Goal: Book appointment/travel/reservation

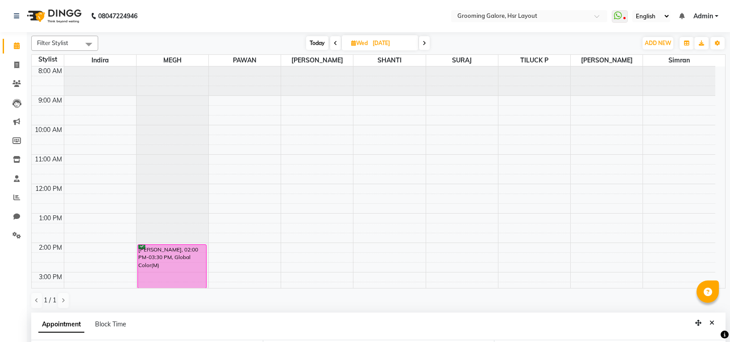
select select "45579"
select select "1080"
select select "confirm booking"
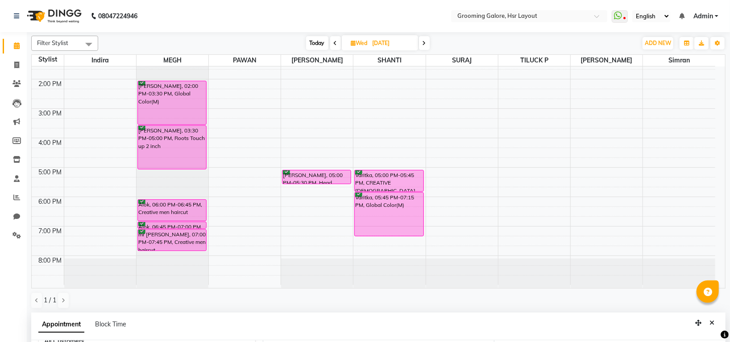
scroll to position [174, 0]
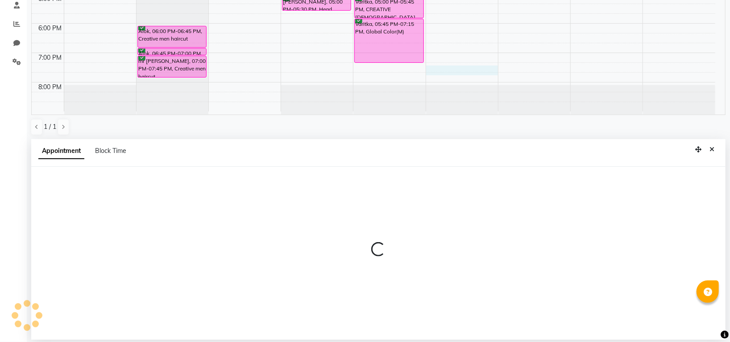
select select "59257"
select select "1155"
select select "tentative"
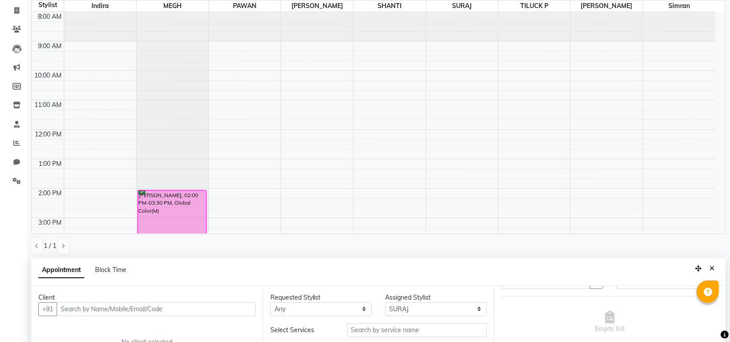
scroll to position [0, 0]
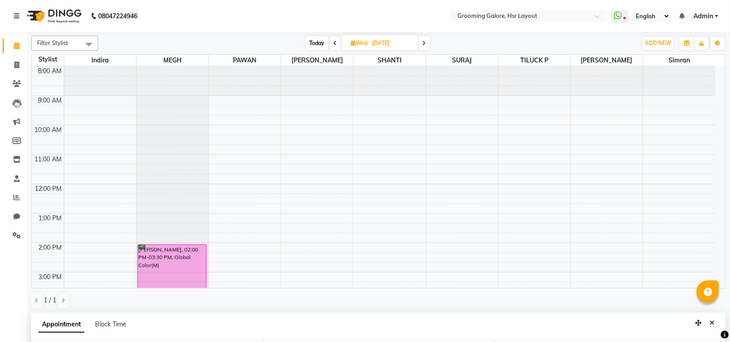
click at [572, 126] on tbody "8:00 AM 9:00 AM 10:00 AM 11:00 AM 12:00 PM 1:00 PM 2:00 PM 3:00 PM 4:00 PM 5:00…" at bounding box center [374, 258] width 684 height 383
select select "82451"
select select "tentative"
select select "585"
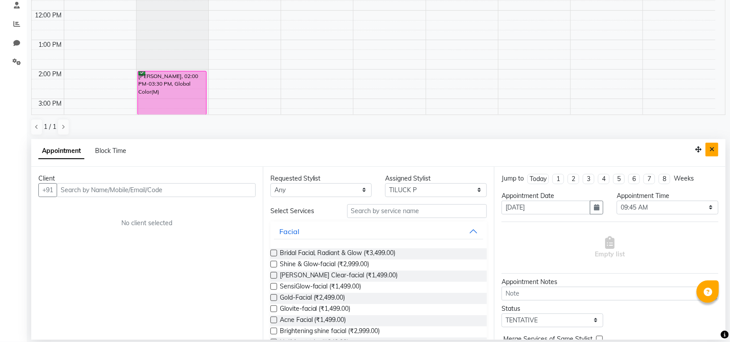
click at [714, 149] on icon "Close" at bounding box center [712, 149] width 5 height 6
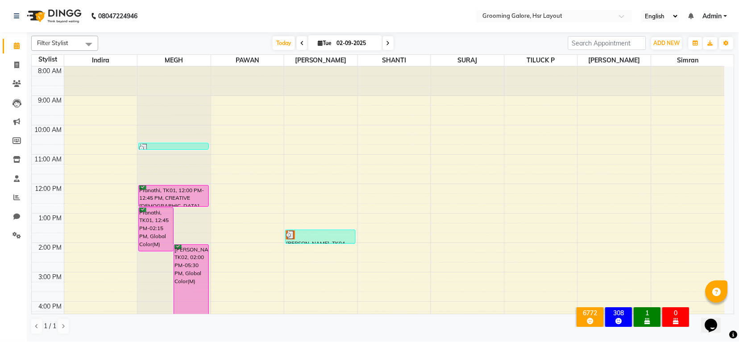
click at [388, 44] on icon at bounding box center [389, 43] width 4 height 5
type input "[DATE]"
